Goal: Task Accomplishment & Management: Manage account settings

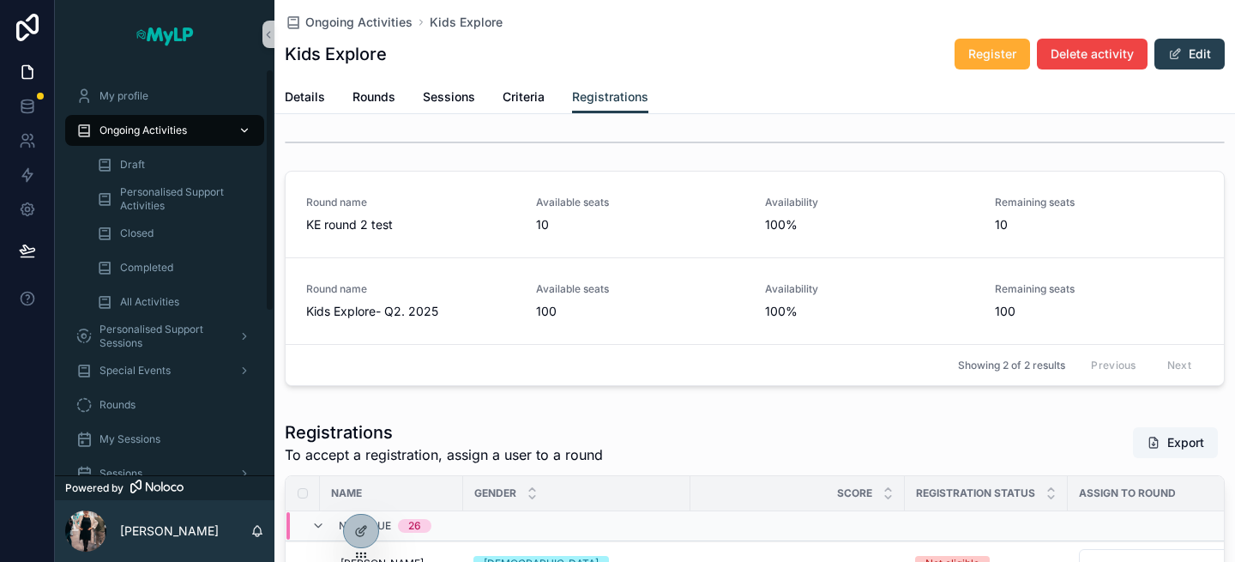
scroll to position [3, 0]
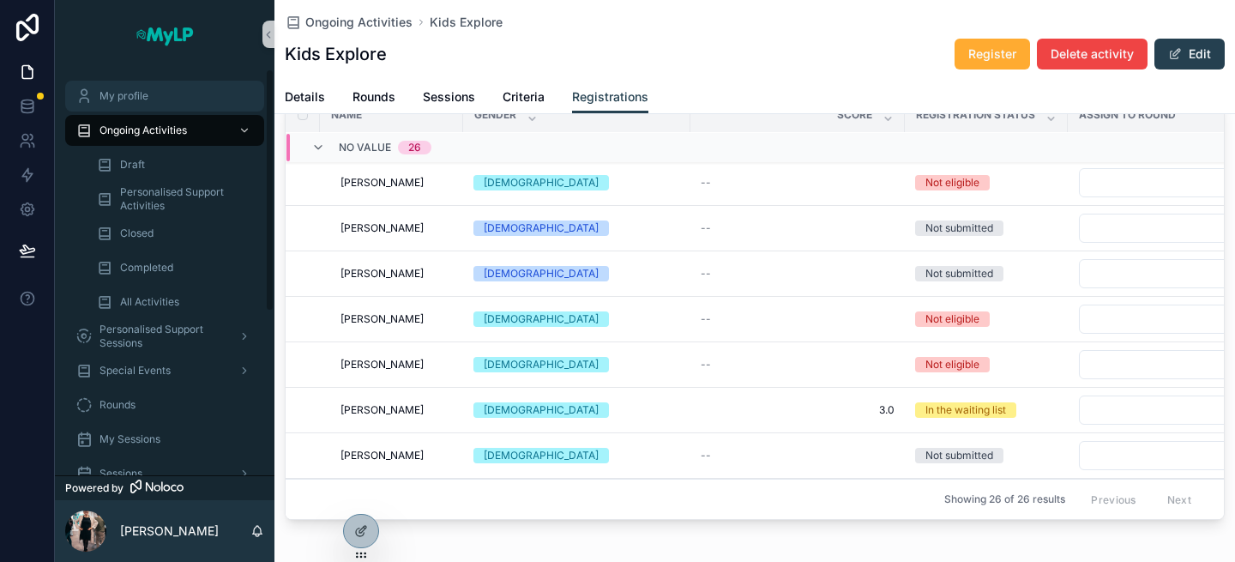
click at [141, 94] on span "My profile" at bounding box center [124, 96] width 49 height 14
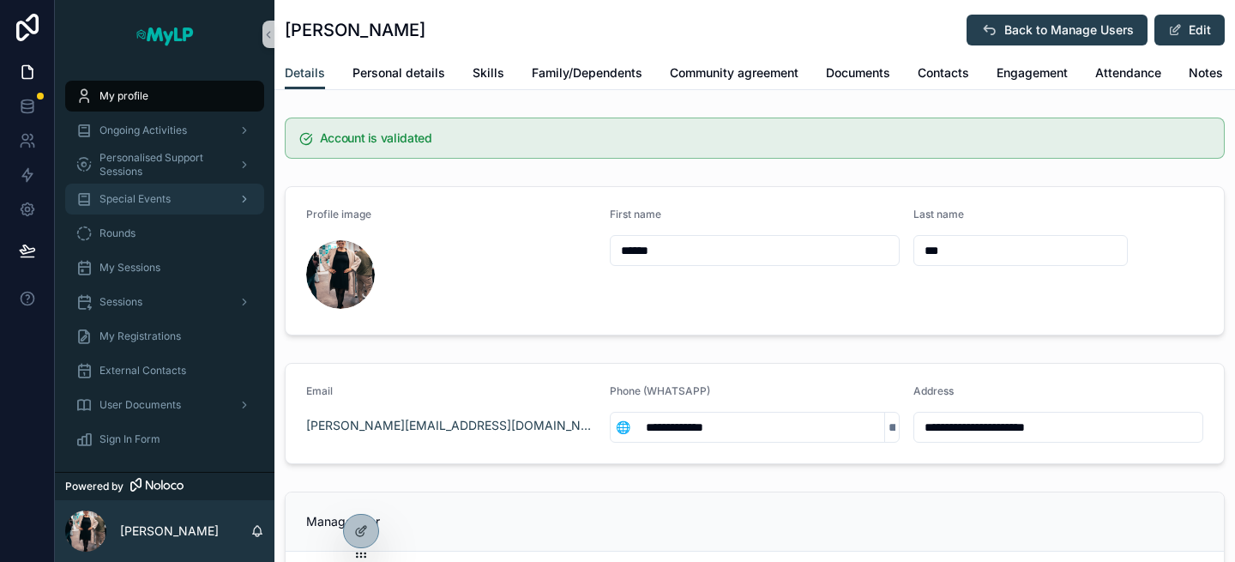
click at [150, 195] on span "Special Events" at bounding box center [135, 199] width 71 height 14
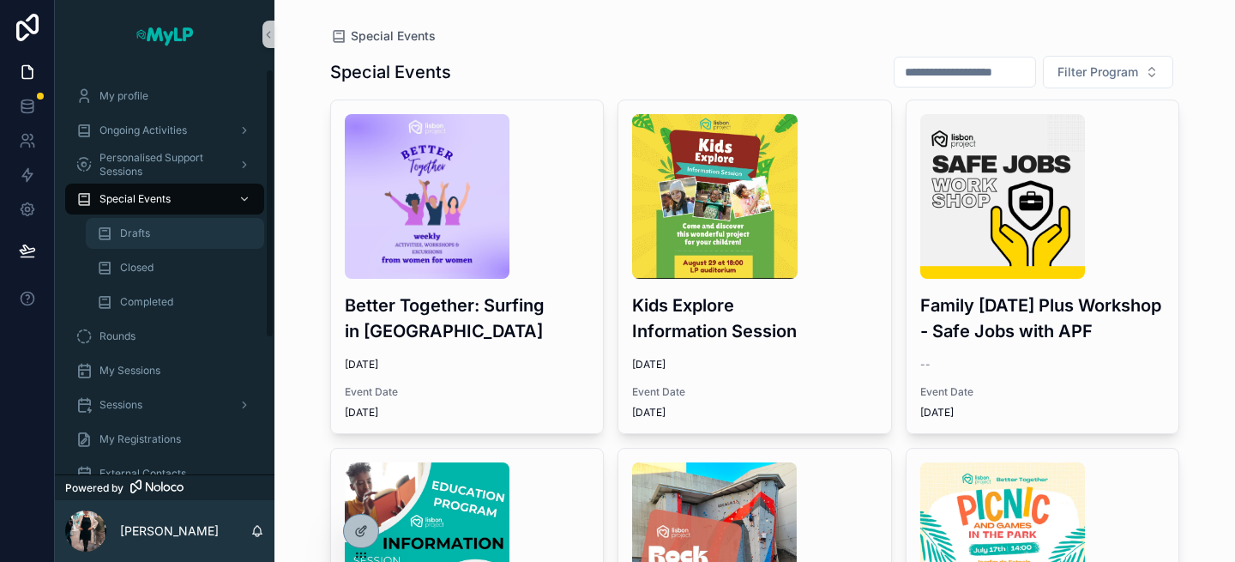
click at [153, 237] on div "Drafts" at bounding box center [175, 233] width 158 height 27
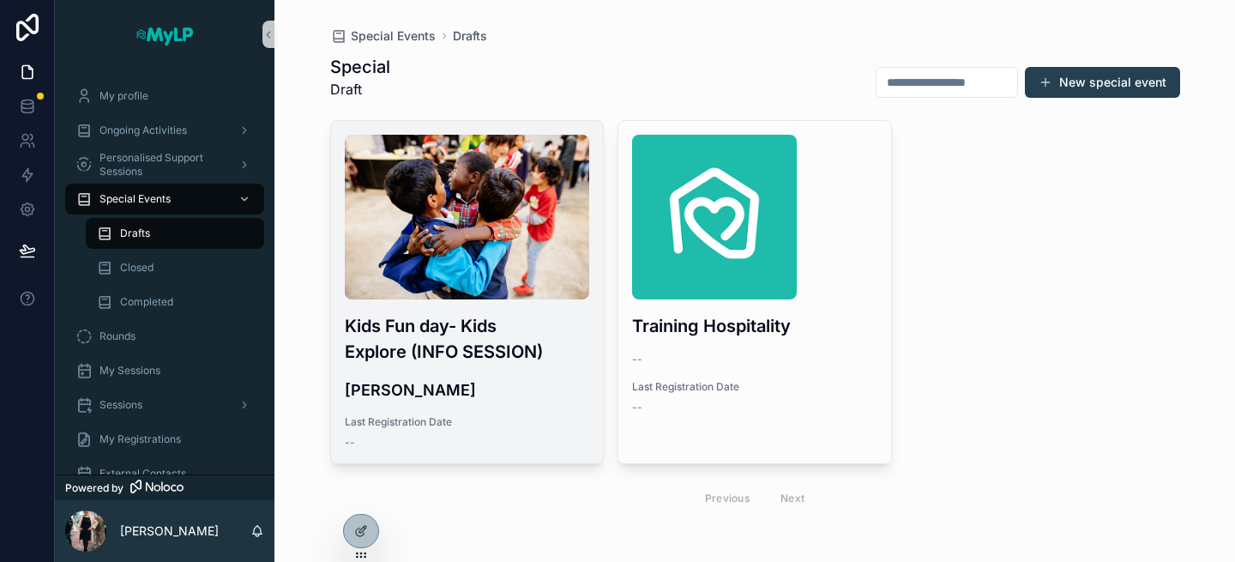
click at [511, 404] on div "Kids Fun day- Kids Explore (INFO SESSION) [PERSON_NAME] Last Registration Date …" at bounding box center [467, 292] width 273 height 342
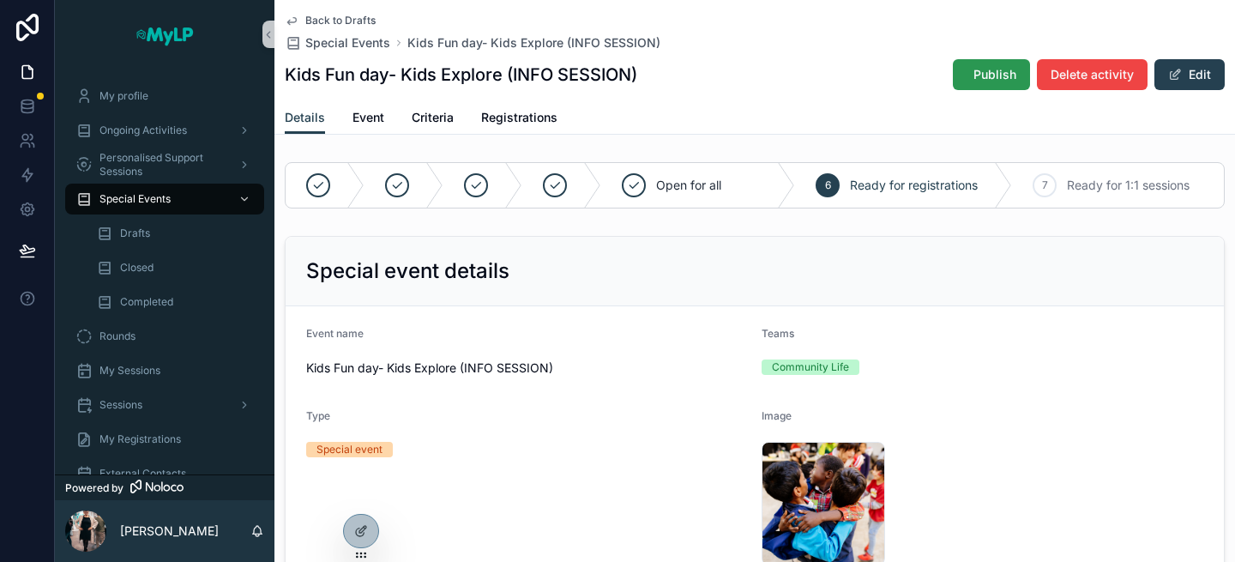
click at [1000, 83] on button "Publish" at bounding box center [991, 74] width 77 height 31
